Goal: Task Accomplishment & Management: Manage account settings

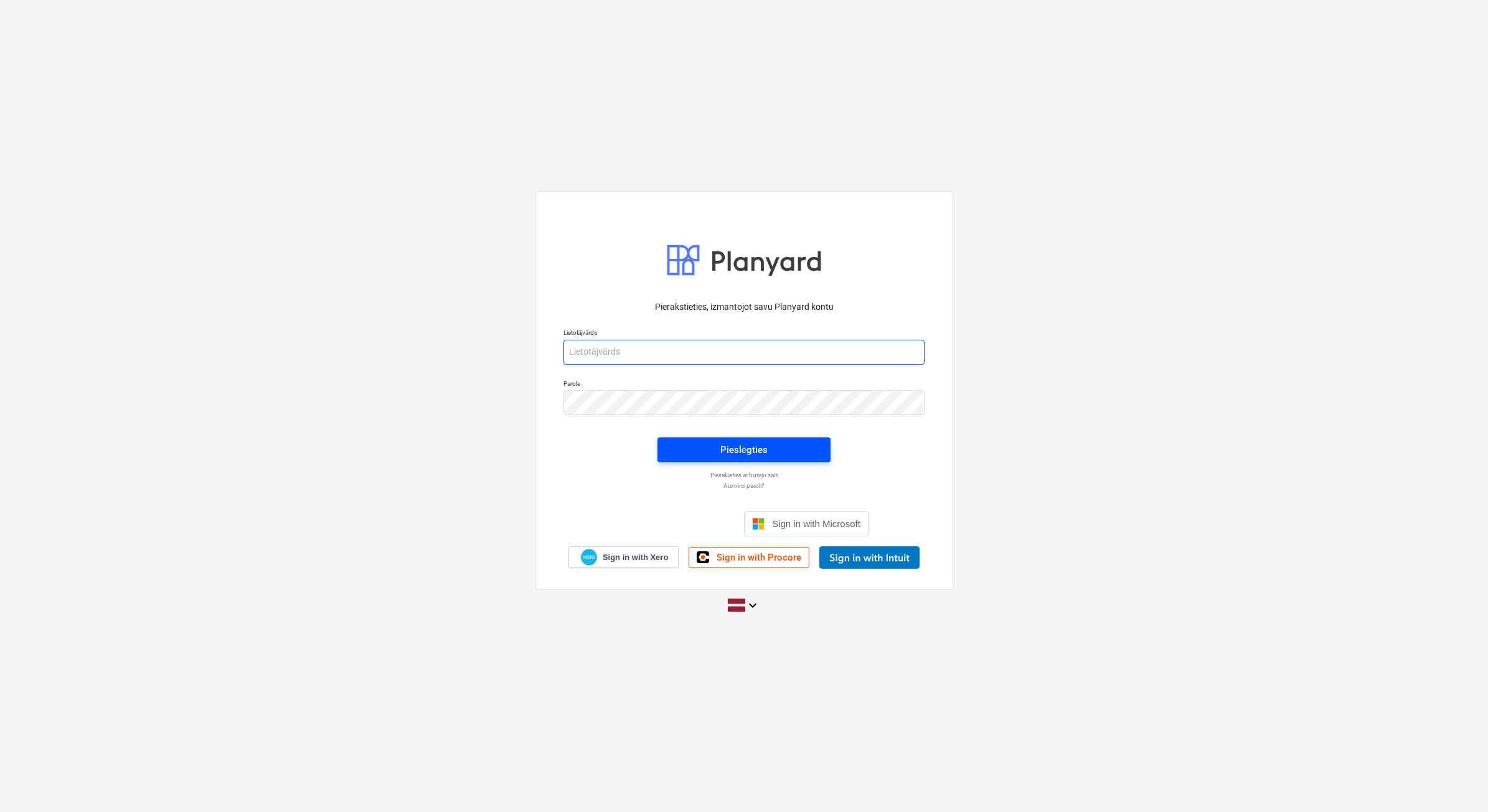
type input "[PERSON_NAME][EMAIL_ADDRESS][DOMAIN_NAME]"
click at [713, 442] on span "Pieslēgties" at bounding box center [744, 450] width 143 height 16
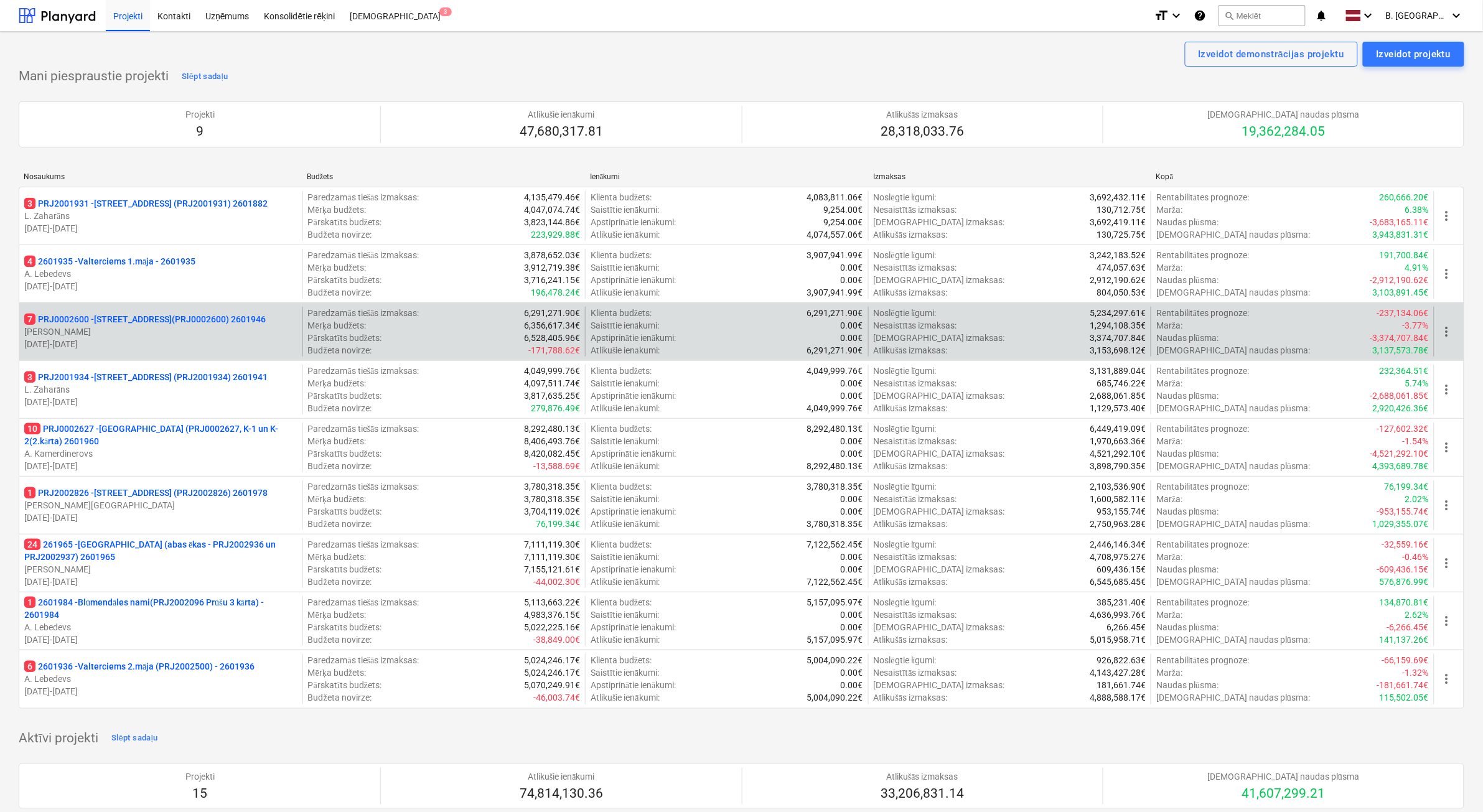
click at [174, 339] on p "[DATE] - [DATE]" at bounding box center [161, 344] width 273 height 13
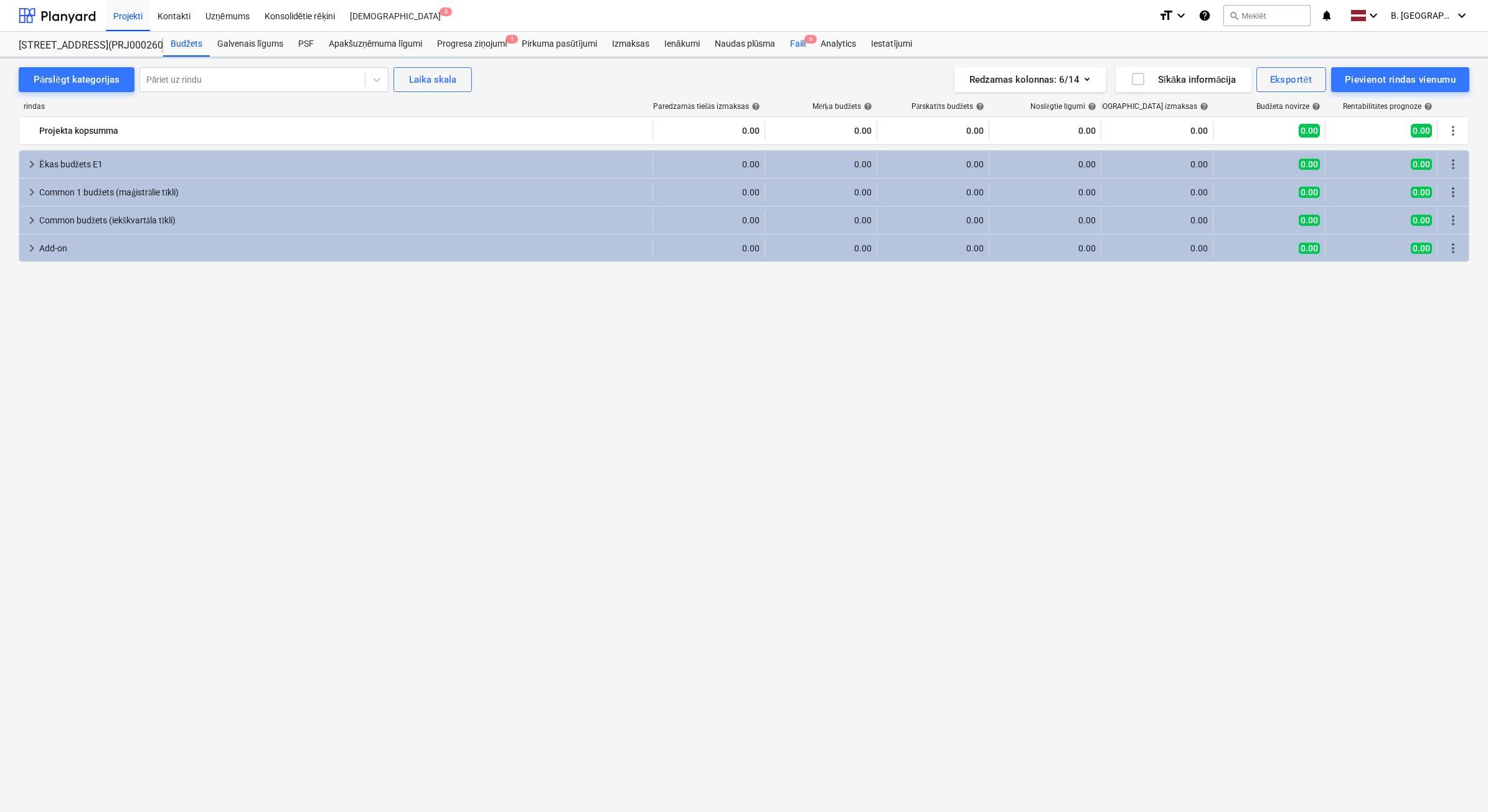
click at [807, 46] on div "Faili 6" at bounding box center [797, 45] width 31 height 25
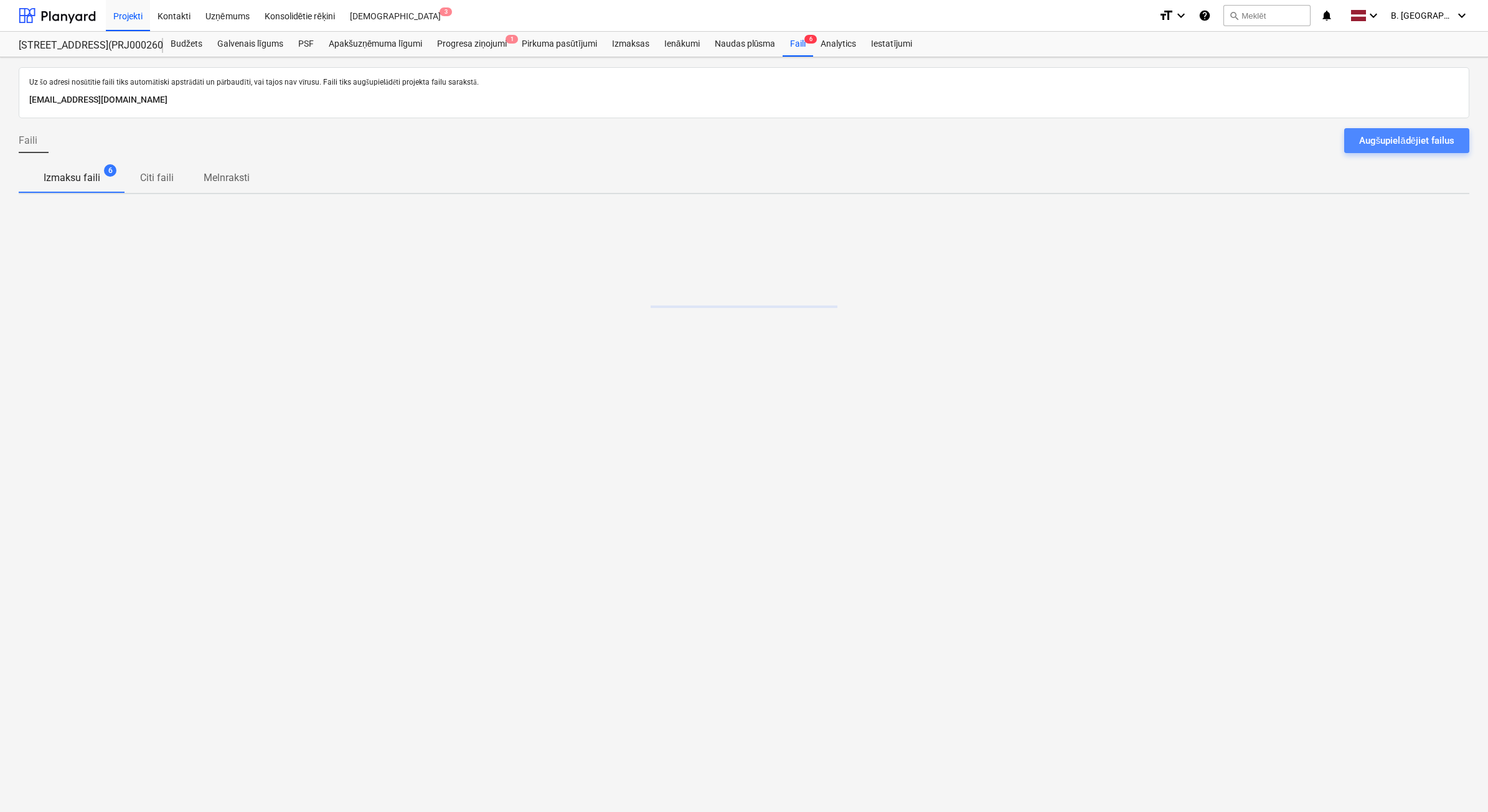
click at [1431, 142] on div "Augšupielādējiet failus" at bounding box center [1407, 141] width 95 height 16
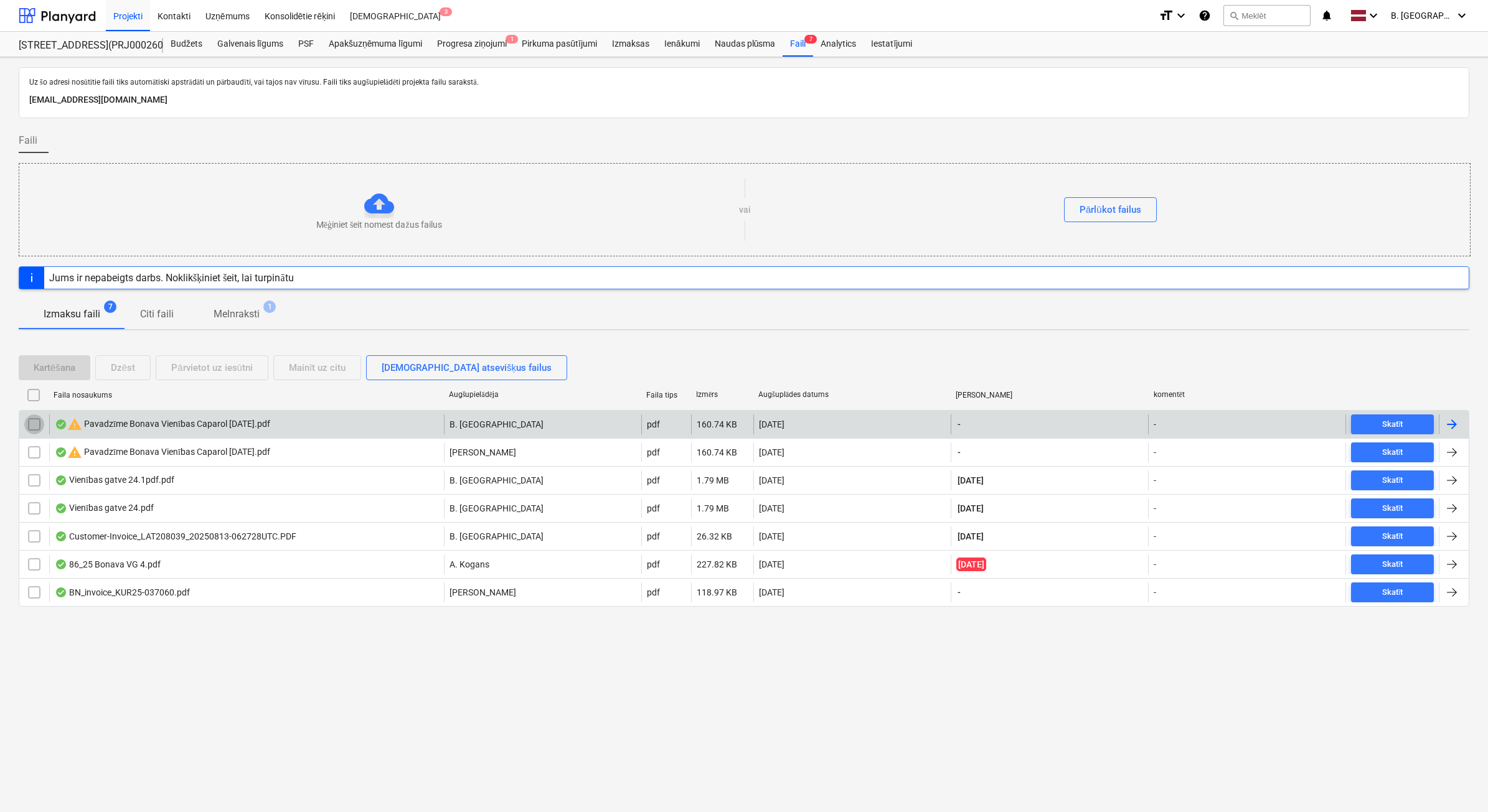
click at [35, 422] on input "checkbox" at bounding box center [35, 424] width 20 height 20
click at [128, 364] on div "Dzēst" at bounding box center [123, 368] width 24 height 16
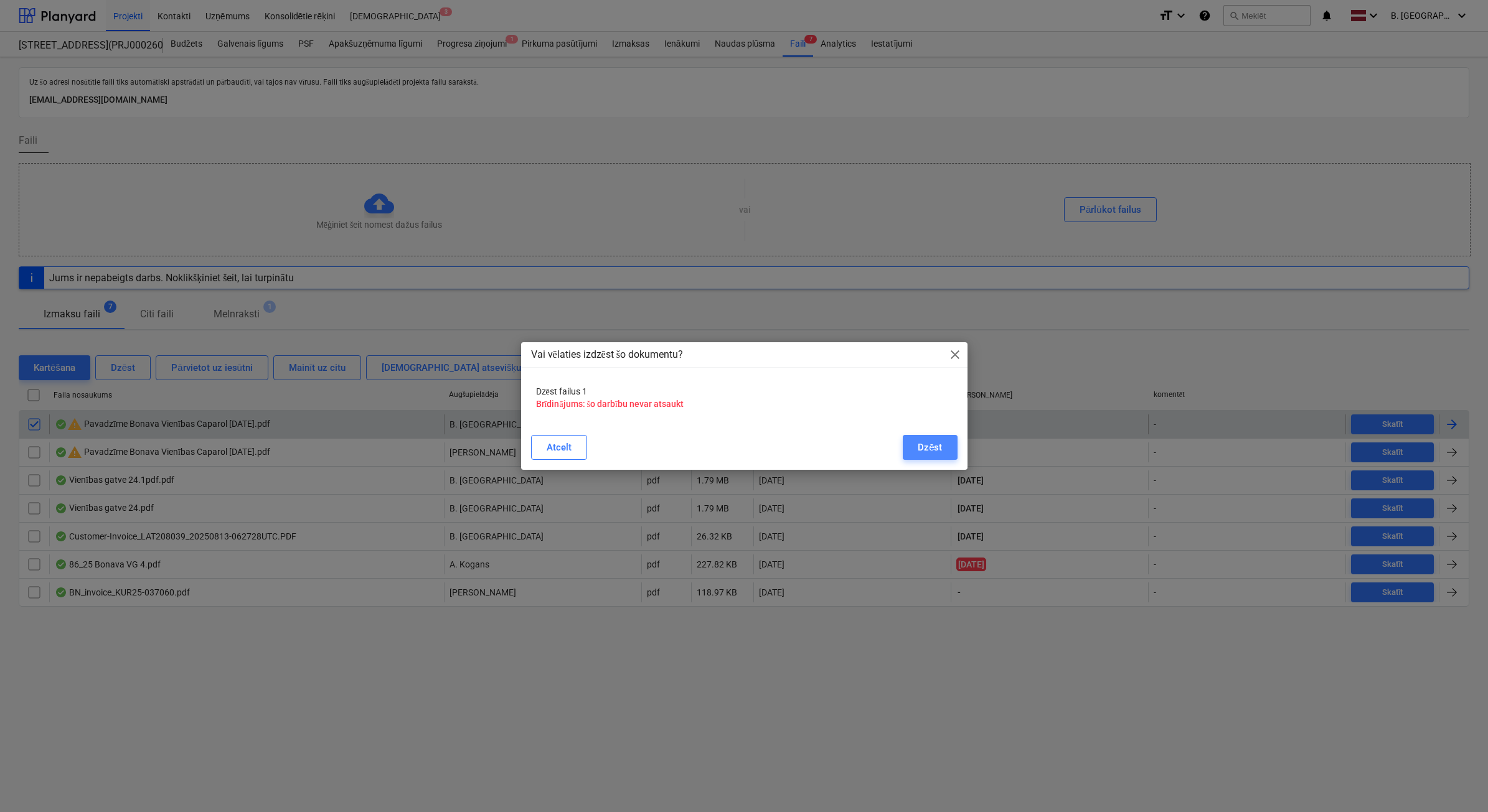
click at [948, 445] on button "Dzēst" at bounding box center [930, 447] width 54 height 25
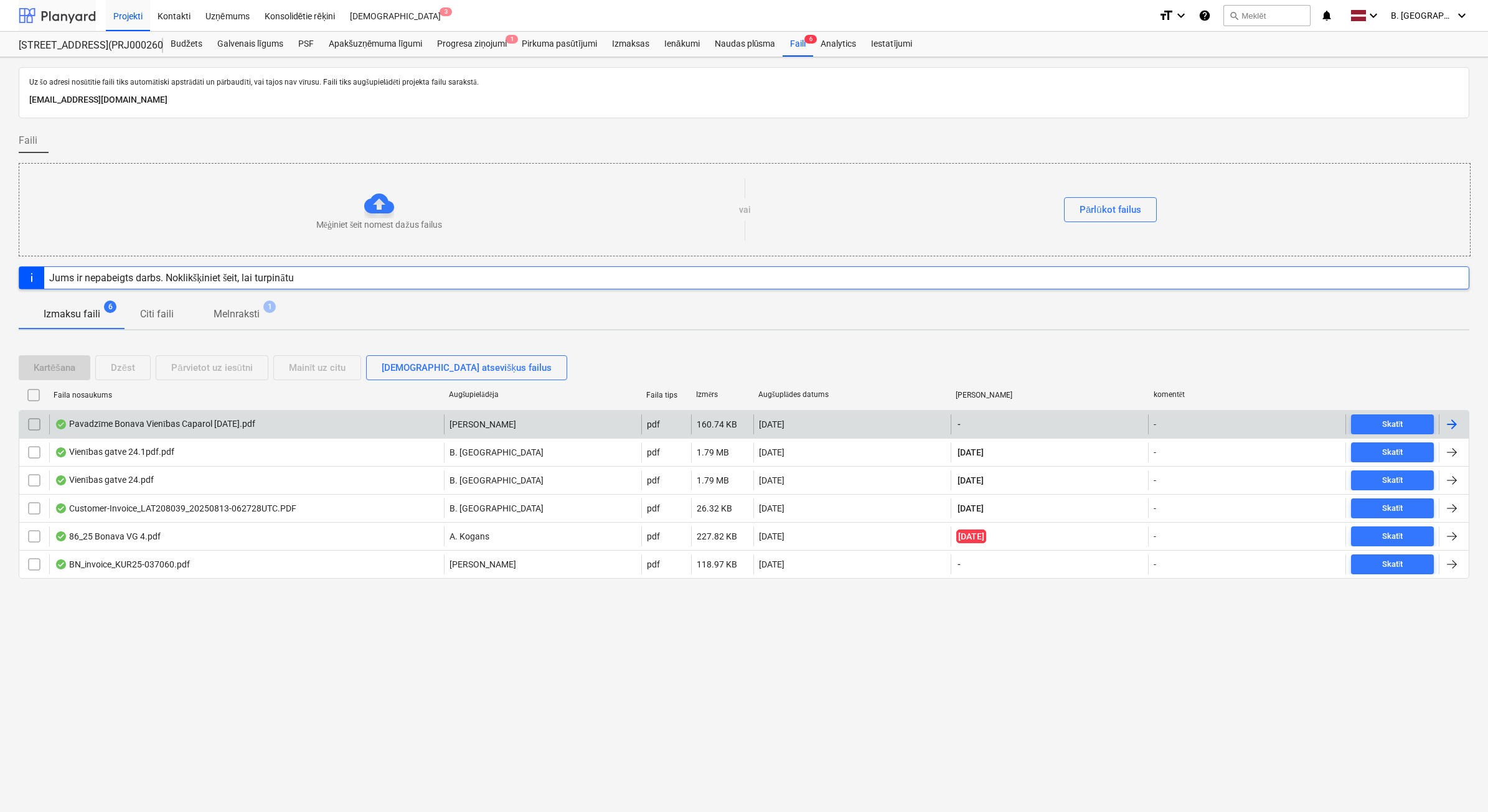
click at [73, 16] on div at bounding box center [57, 16] width 77 height 31
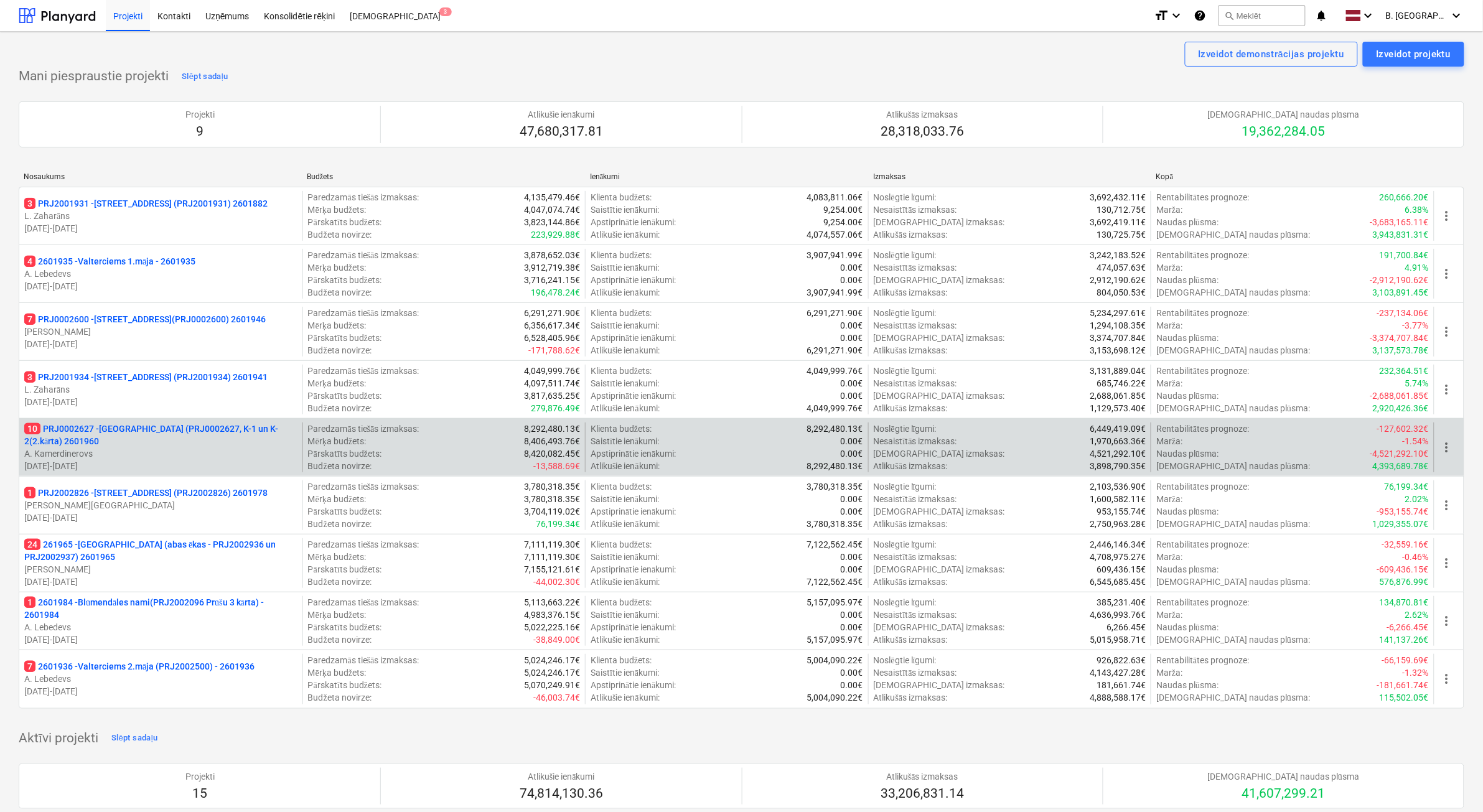
click at [153, 460] on p "[DATE] - [DATE]" at bounding box center [161, 466] width 273 height 13
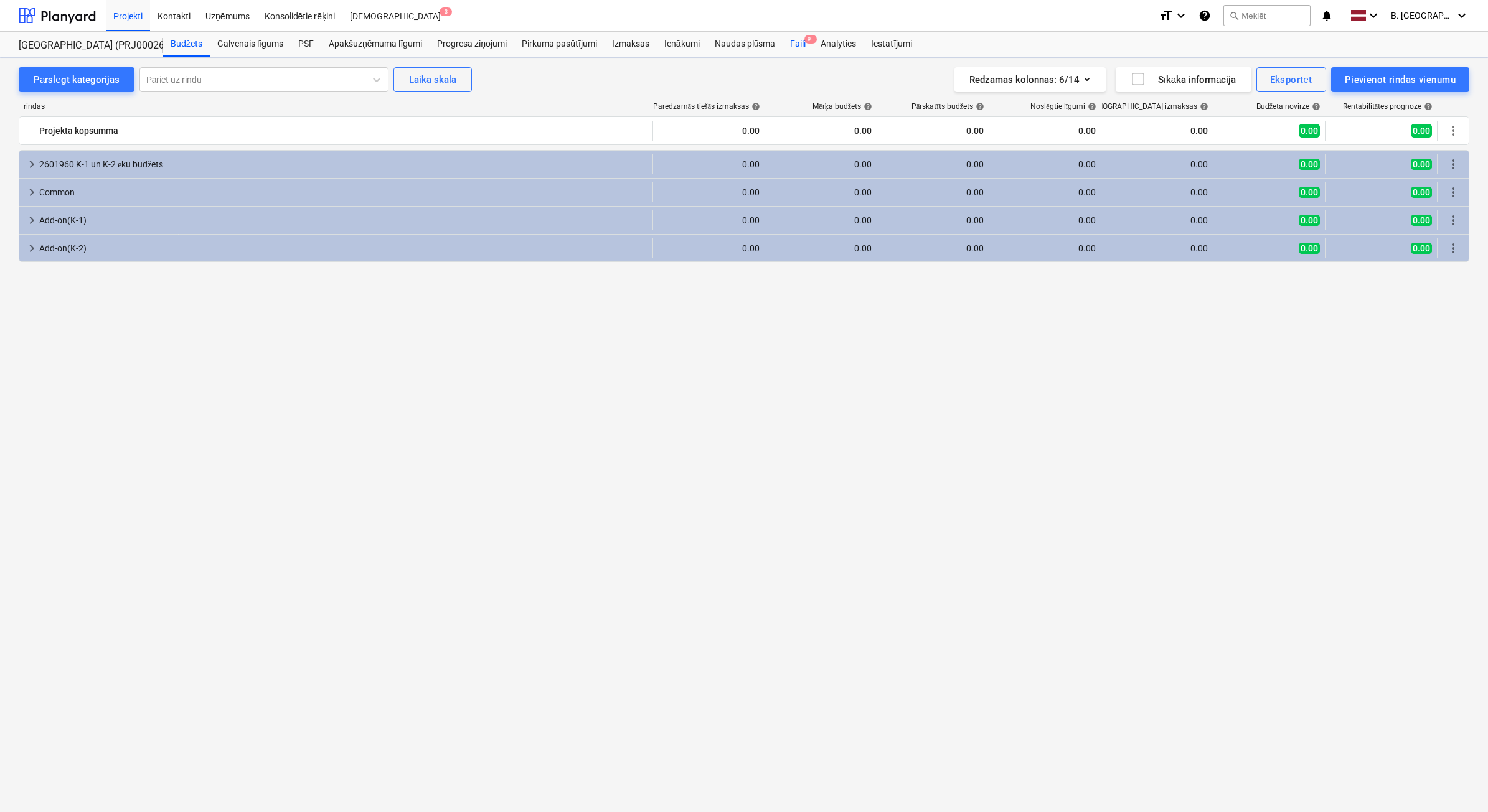
click at [795, 46] on div "Faili 9+" at bounding box center [797, 45] width 31 height 25
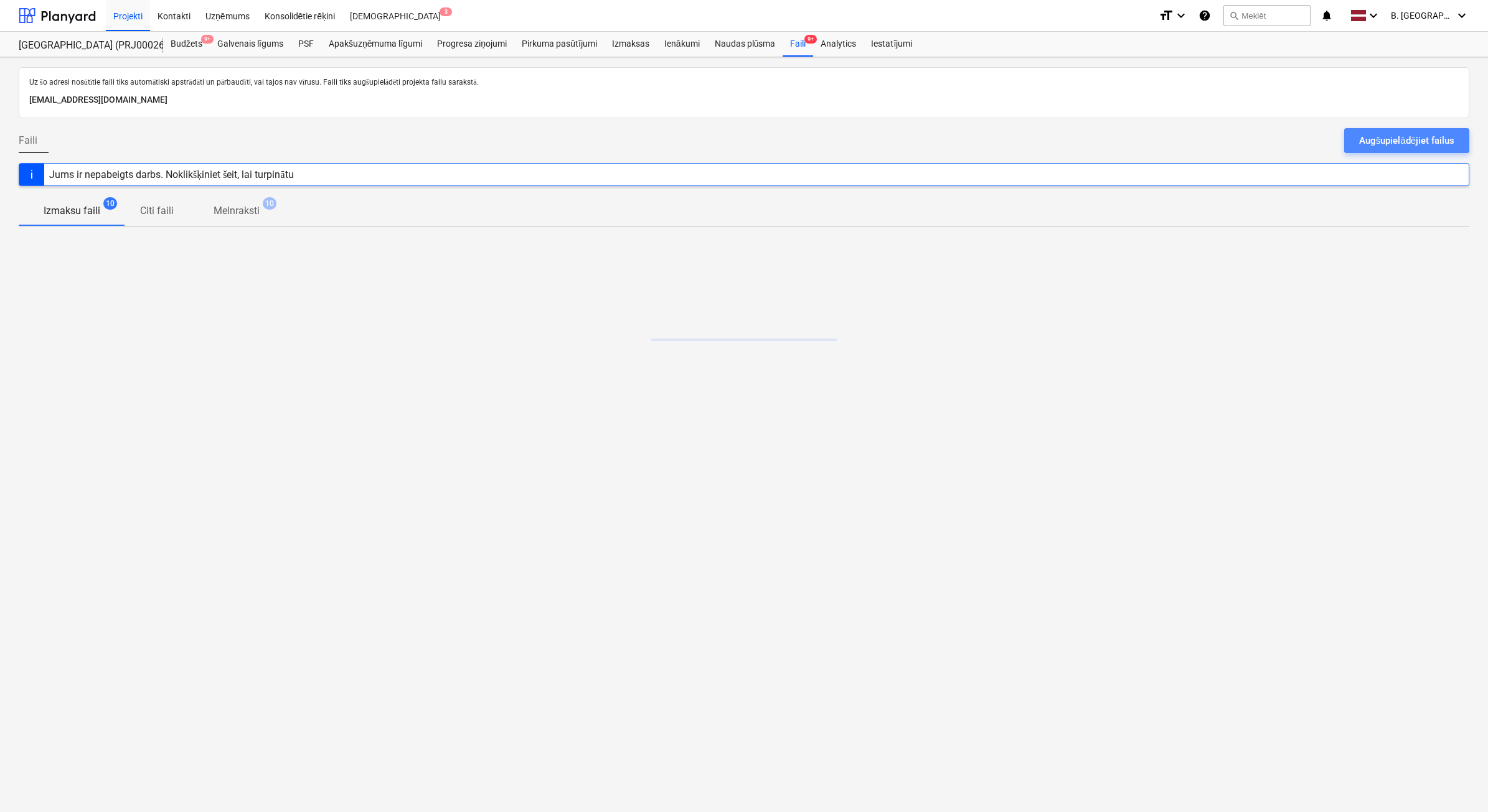
click at [1447, 141] on div "Augšupielādējiet failus" at bounding box center [1407, 141] width 95 height 16
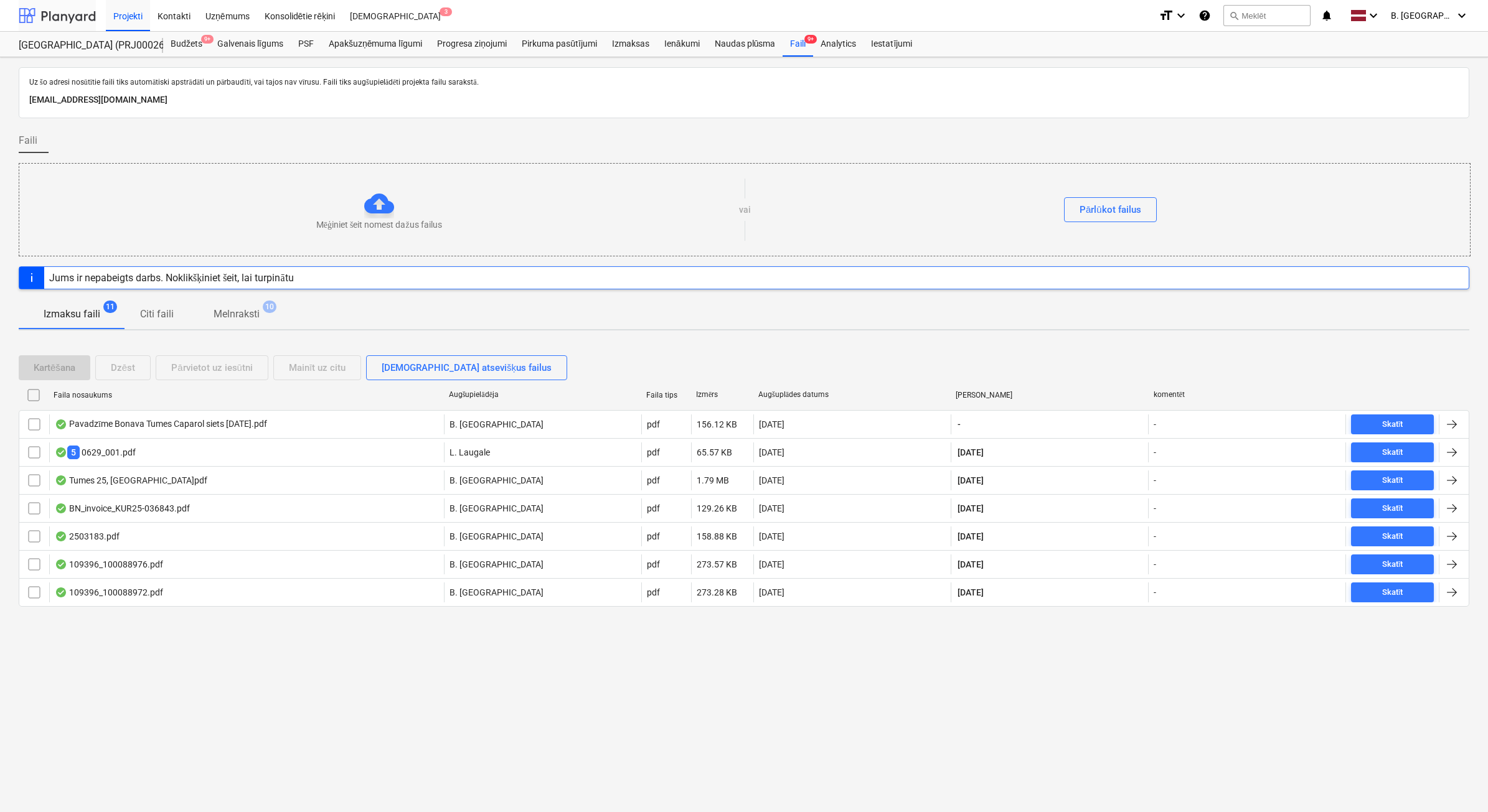
click at [87, 22] on div at bounding box center [57, 16] width 77 height 31
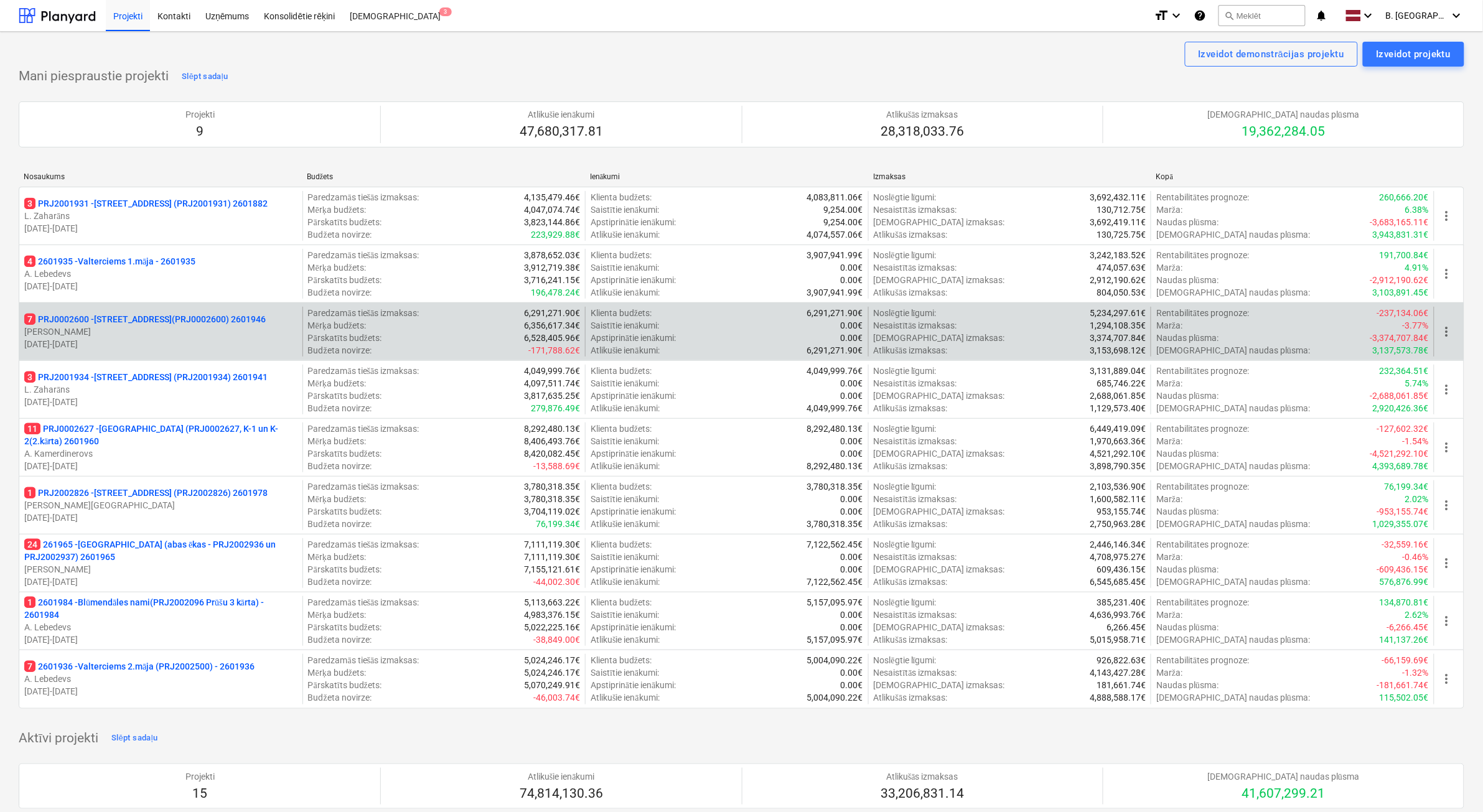
click at [257, 338] on p "[DATE] - [DATE]" at bounding box center [161, 344] width 273 height 13
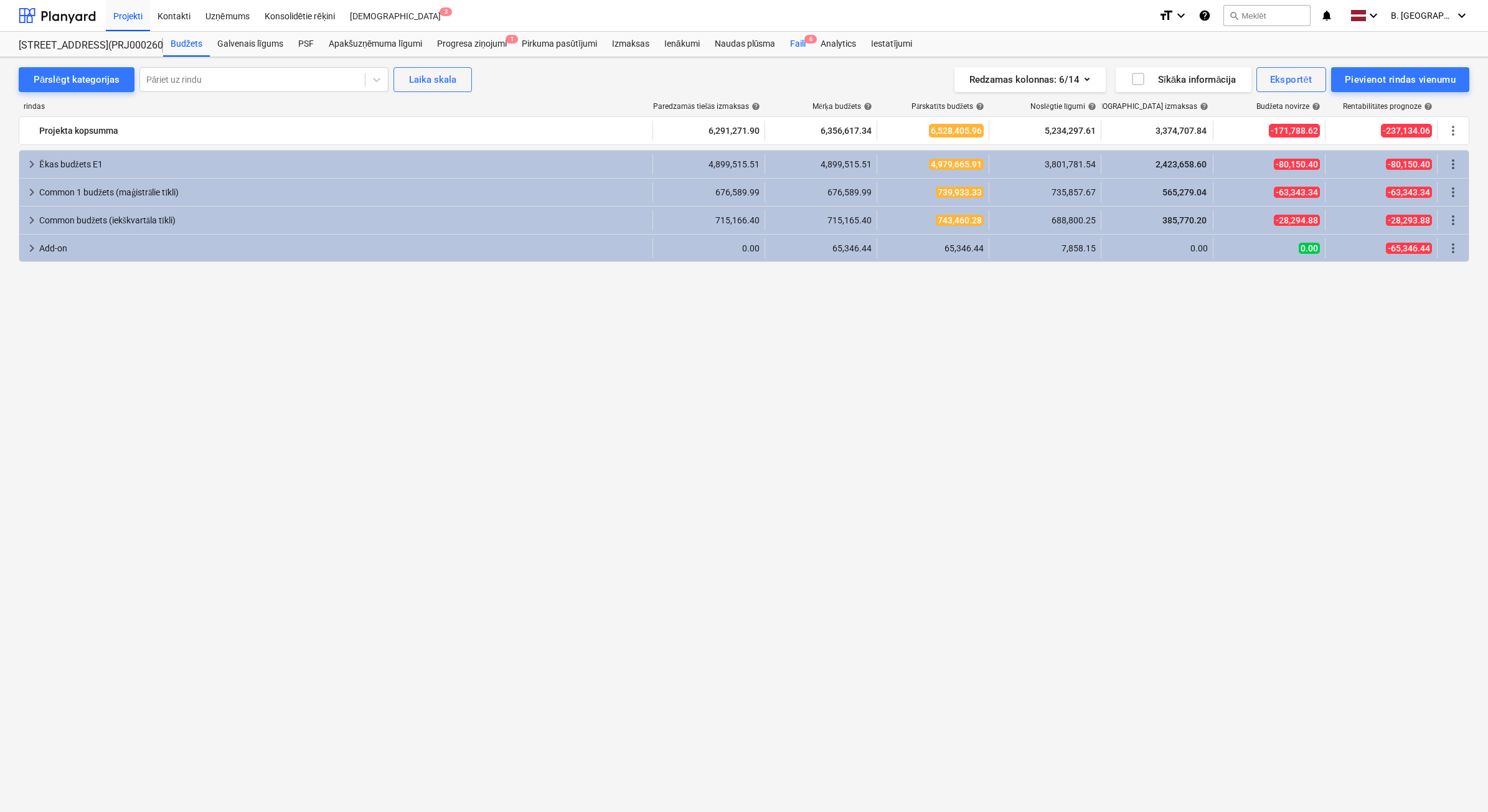
click at [811, 45] on div "Faili 6" at bounding box center [797, 45] width 31 height 25
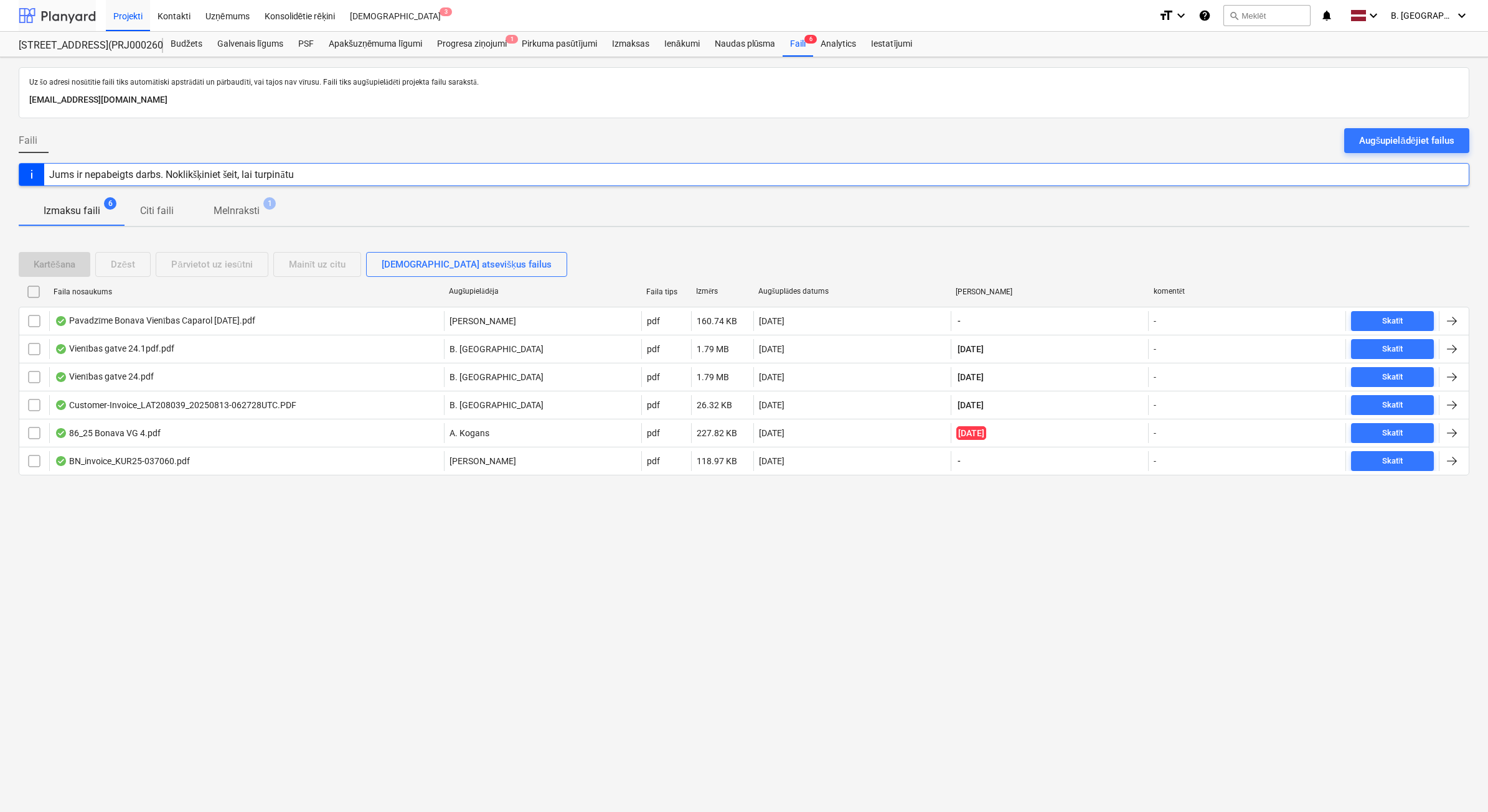
click at [59, 13] on div at bounding box center [57, 16] width 77 height 31
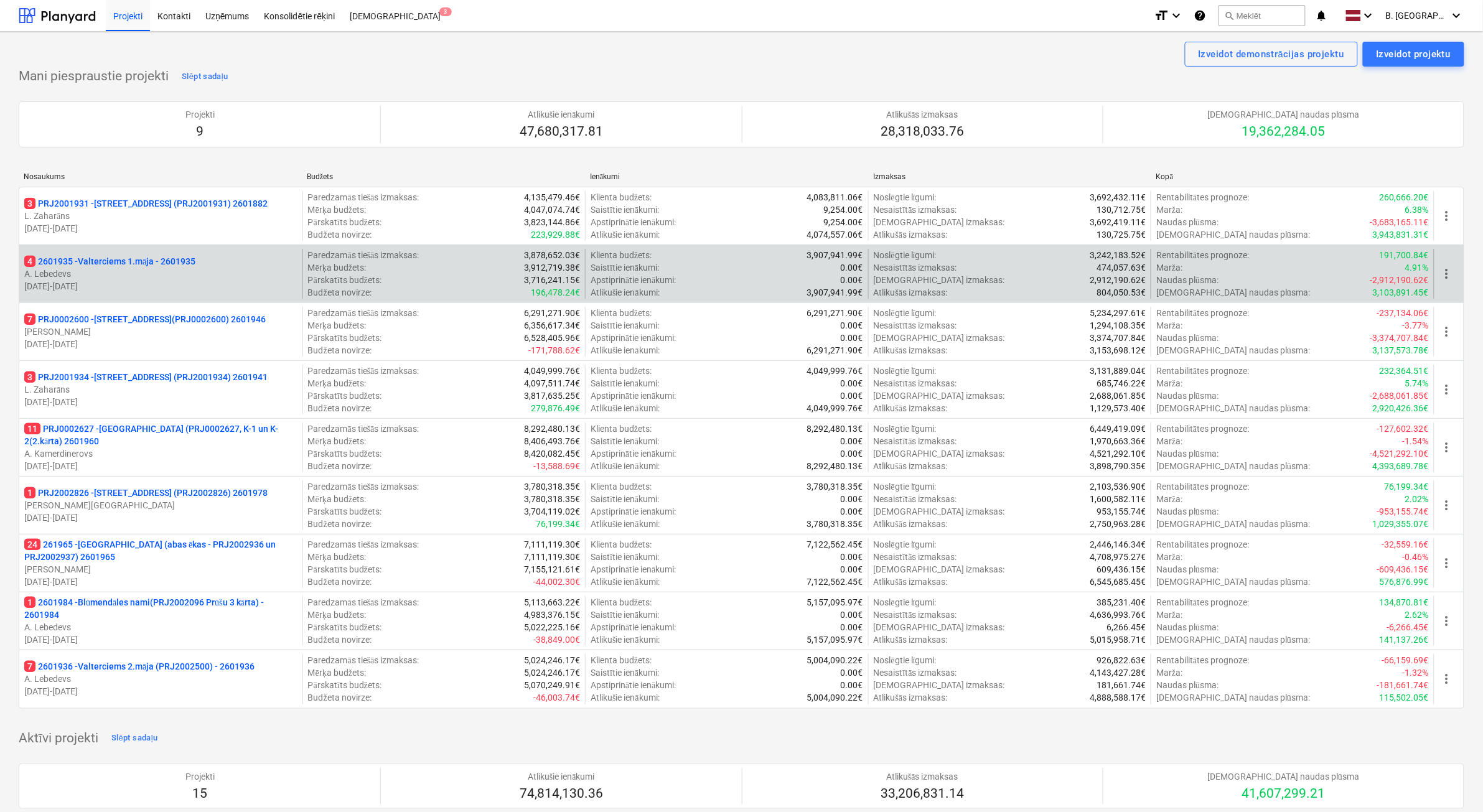
click at [204, 286] on p "[DATE] - [DATE]" at bounding box center [161, 286] width 273 height 13
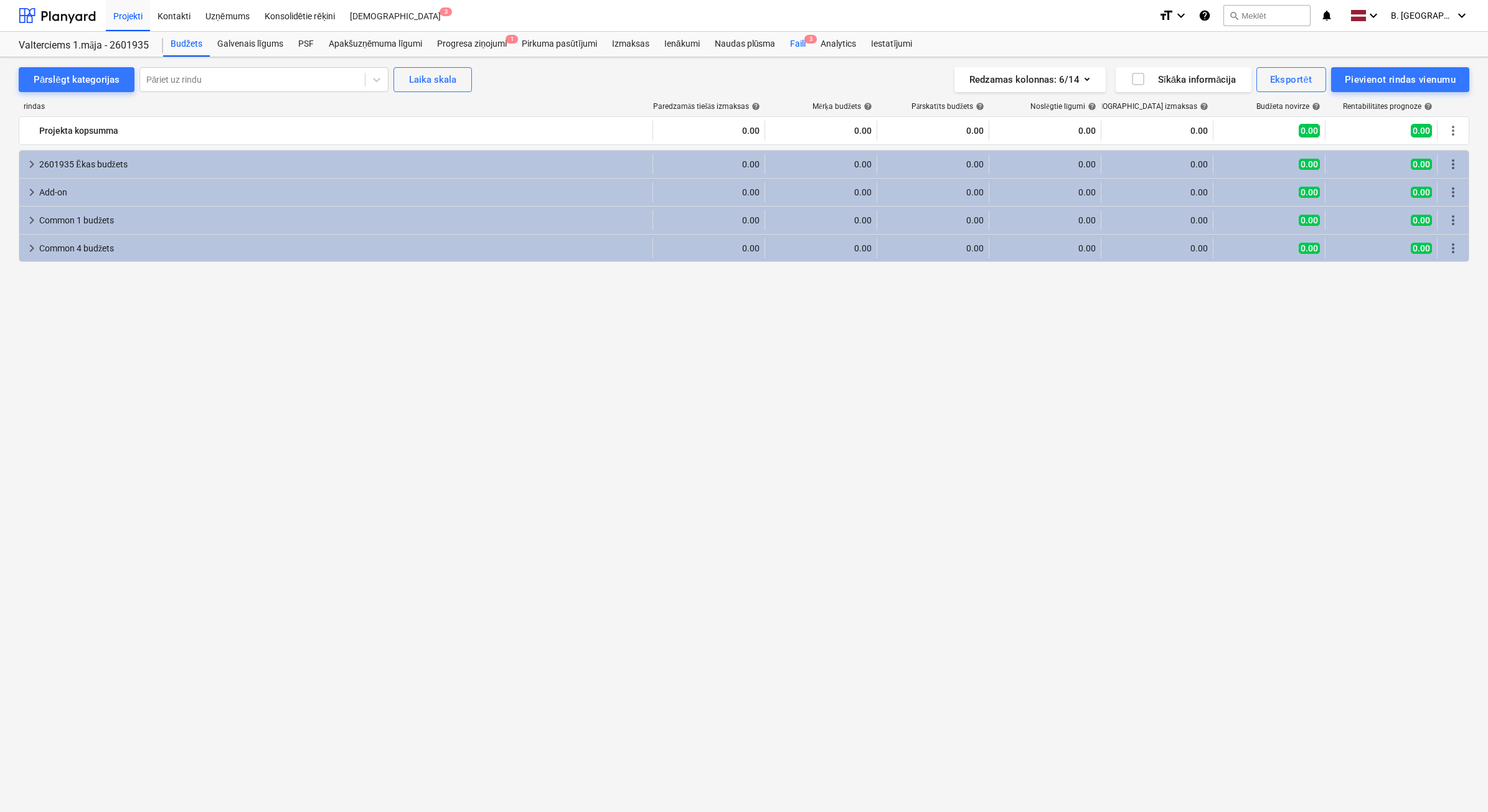
click at [797, 41] on div "Faili 3" at bounding box center [797, 45] width 31 height 25
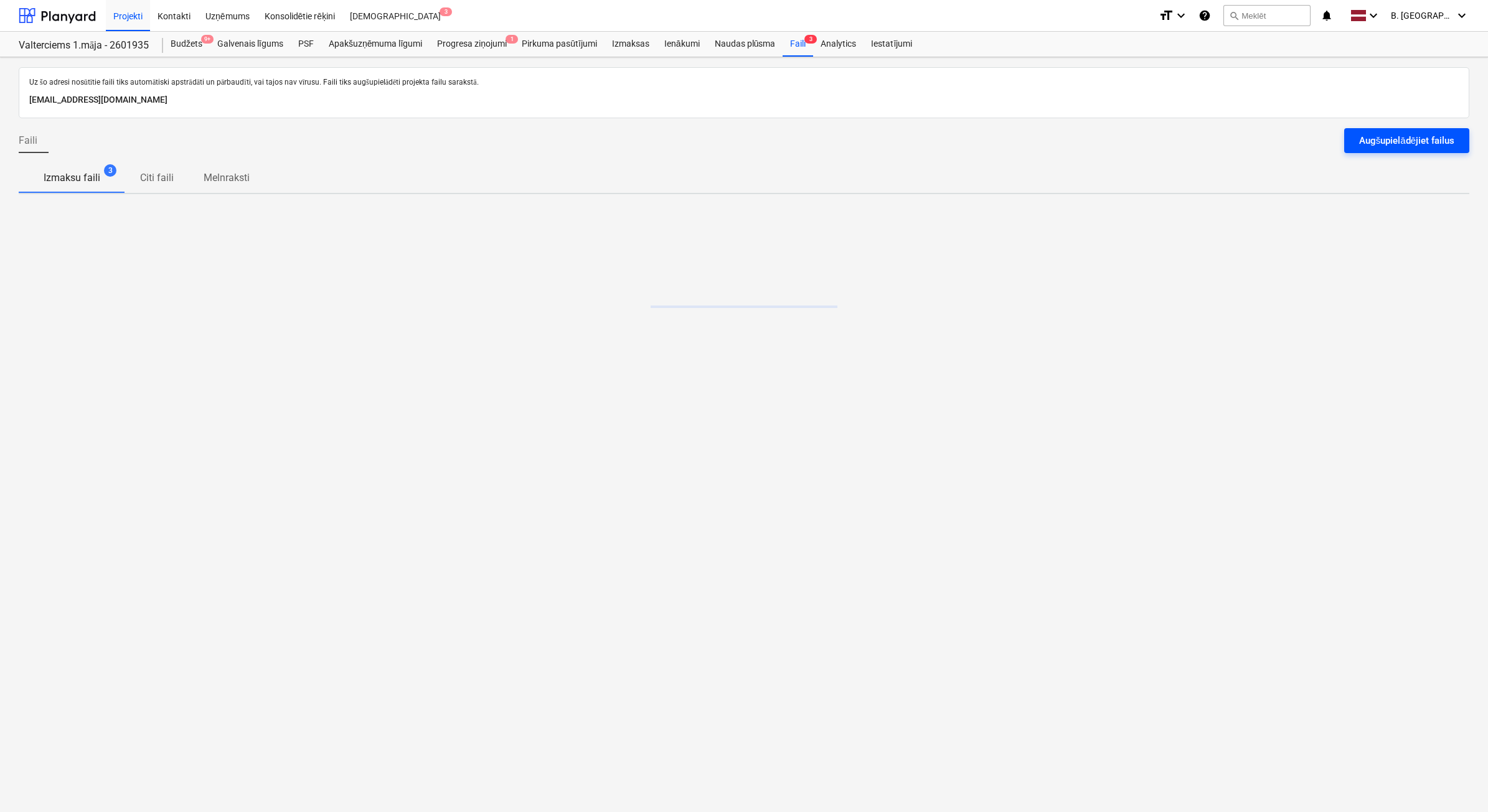
click at [1449, 131] on button "Augšupielādējiet failus" at bounding box center [1406, 141] width 125 height 25
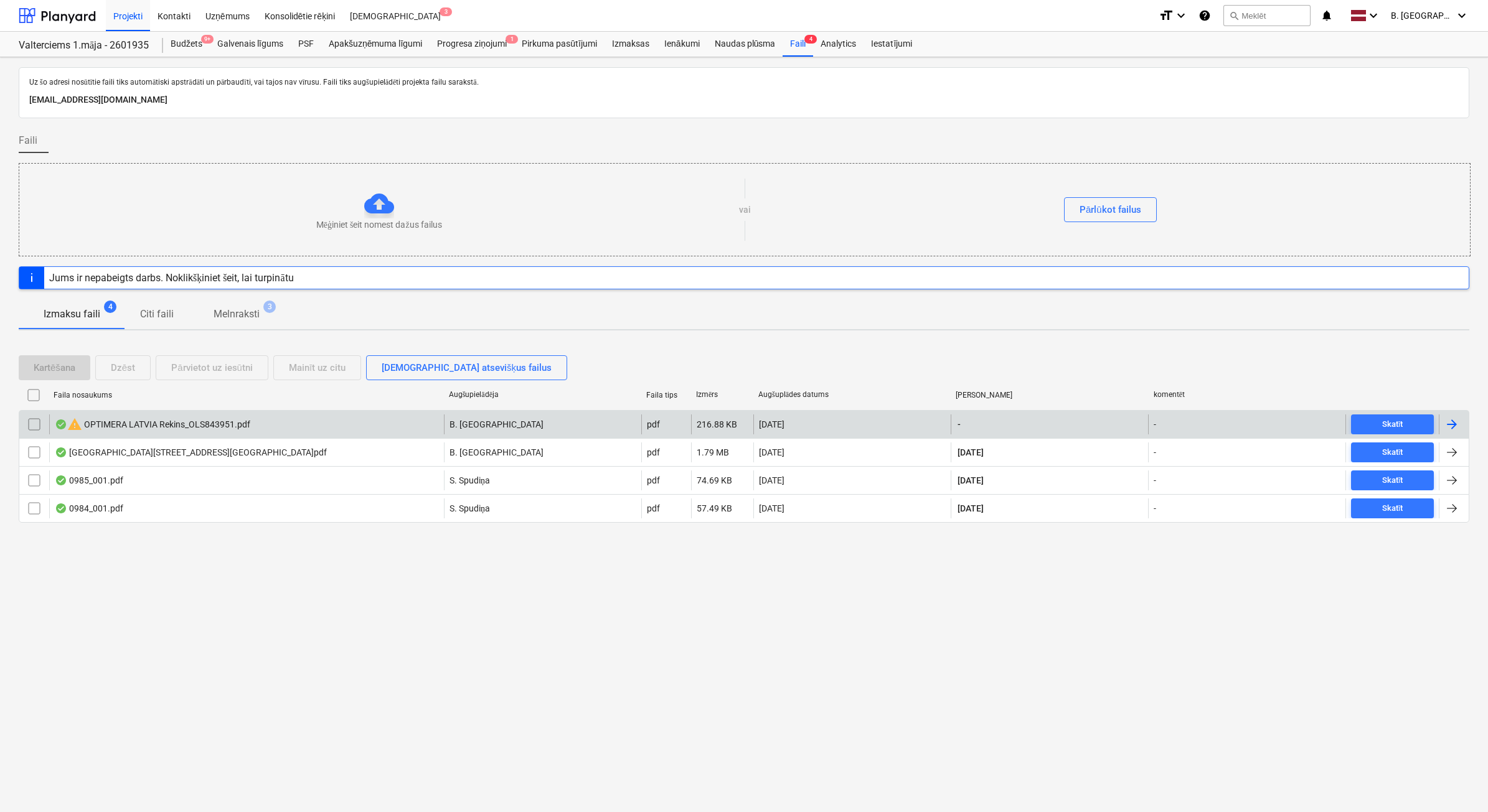
click at [36, 426] on input "checkbox" at bounding box center [35, 424] width 20 height 20
click at [146, 369] on button "Dzēst" at bounding box center [123, 368] width 55 height 25
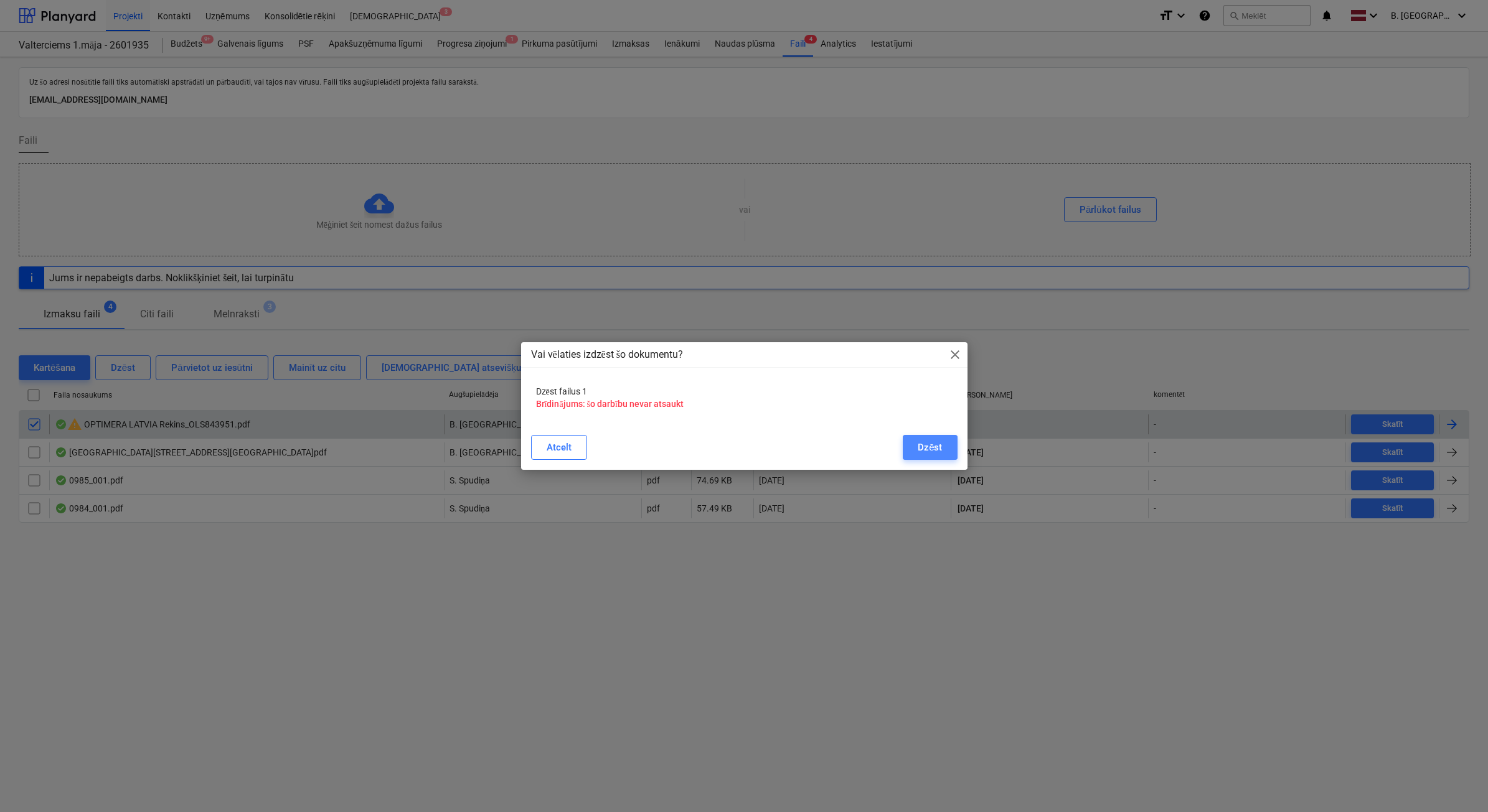
click at [914, 452] on button "Dzēst" at bounding box center [930, 447] width 54 height 25
